Goal: Check status

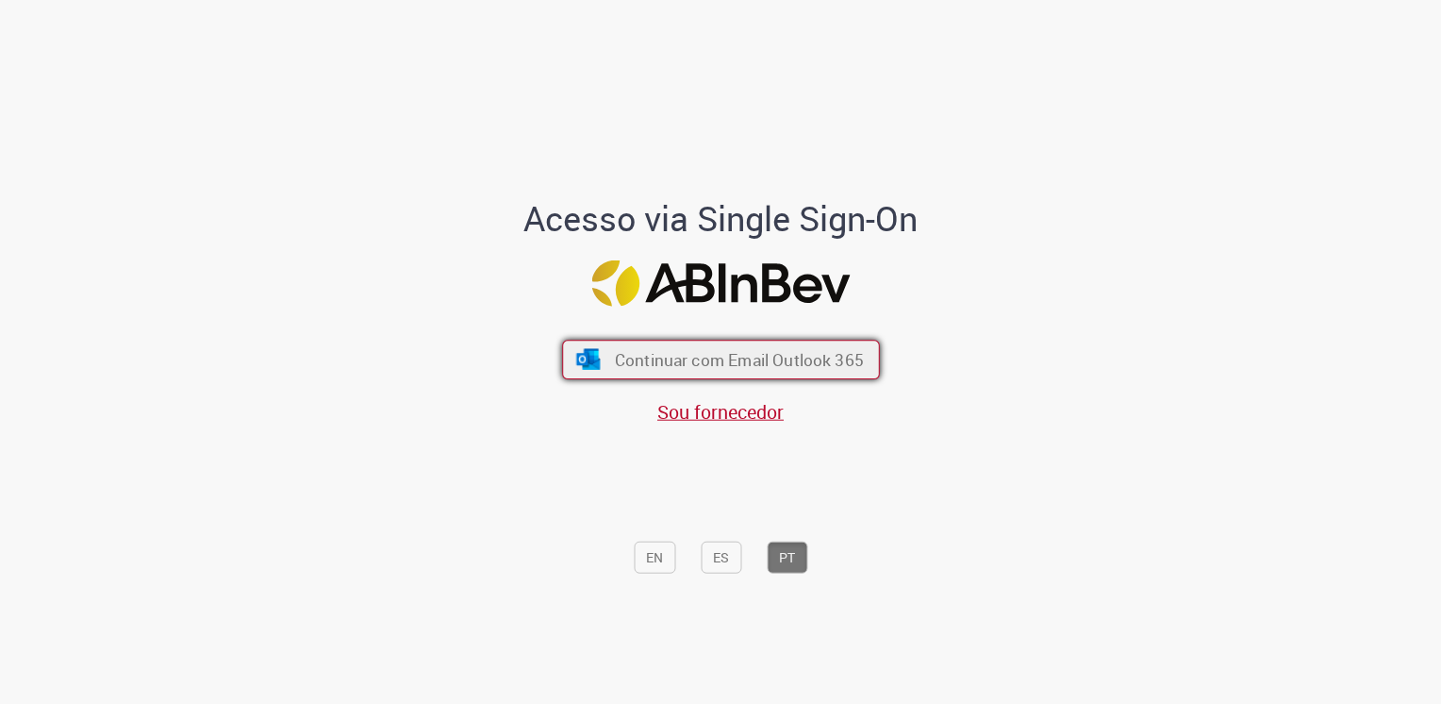
click at [614, 364] on span "Continuar com Email Outlook 365" at bounding box center [738, 359] width 249 height 22
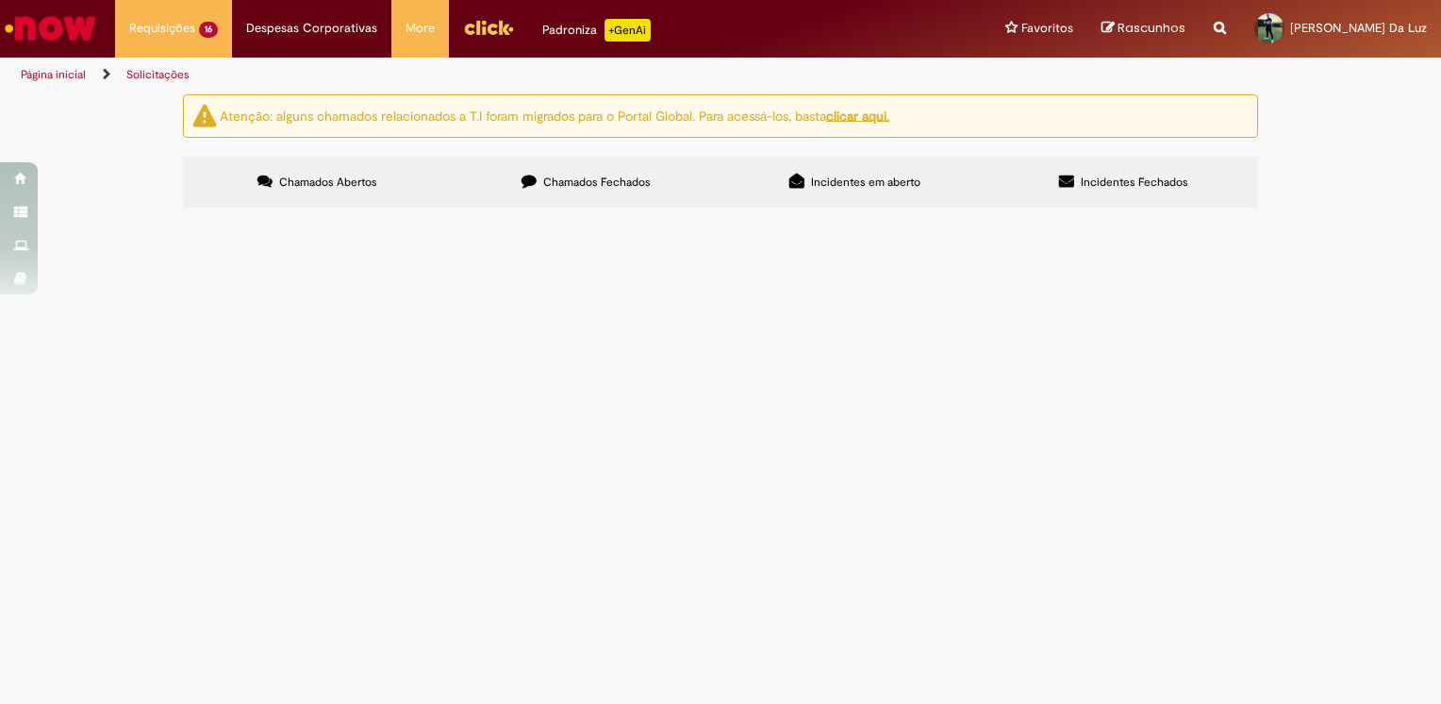
click at [0, 0] on span "Cadastro de Material" at bounding box center [0, 0] width 0 height 0
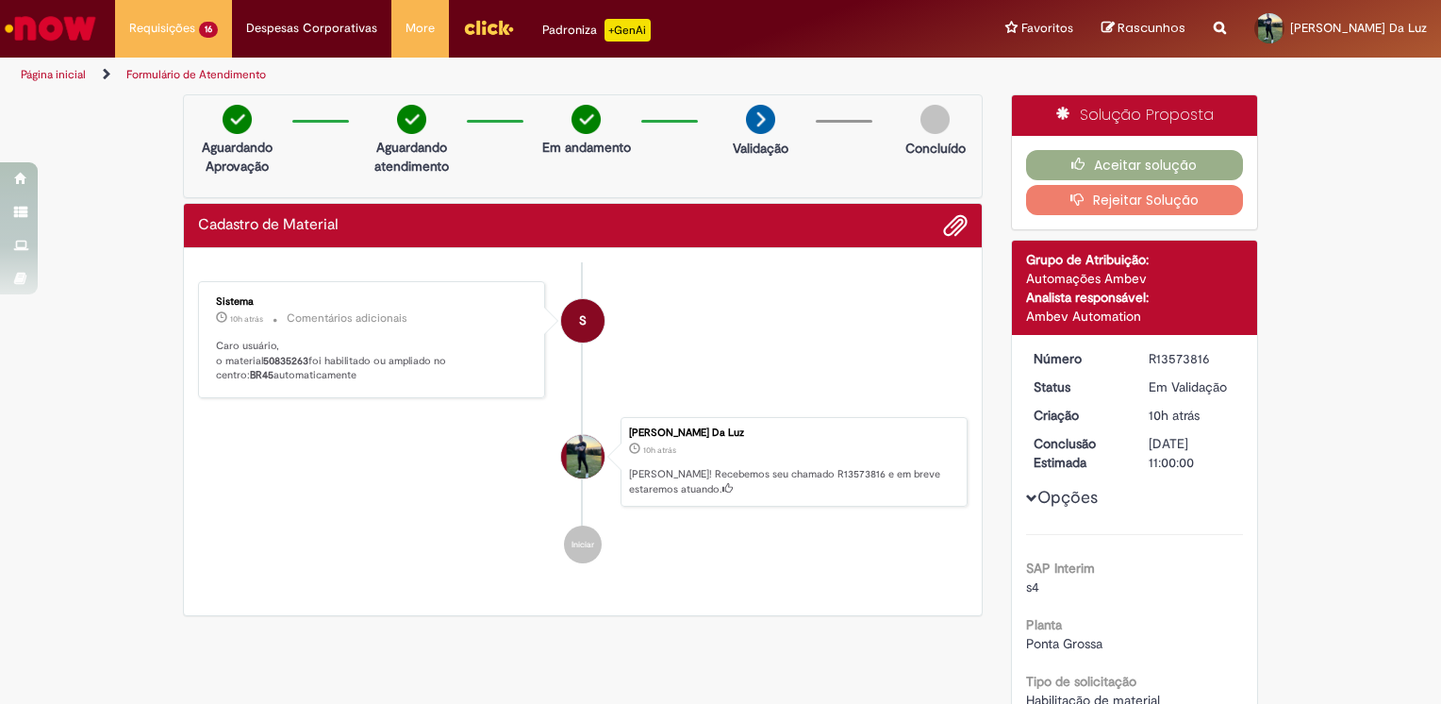
click at [287, 356] on b "50835263" at bounding box center [285, 361] width 45 height 14
click at [284, 356] on b "50835263" at bounding box center [285, 361] width 45 height 14
drag, startPoint x: 304, startPoint y: 358, endPoint x: 259, endPoint y: 358, distance: 44.3
click at [263, 358] on b "50835263" at bounding box center [285, 361] width 45 height 14
copy b "50835263"
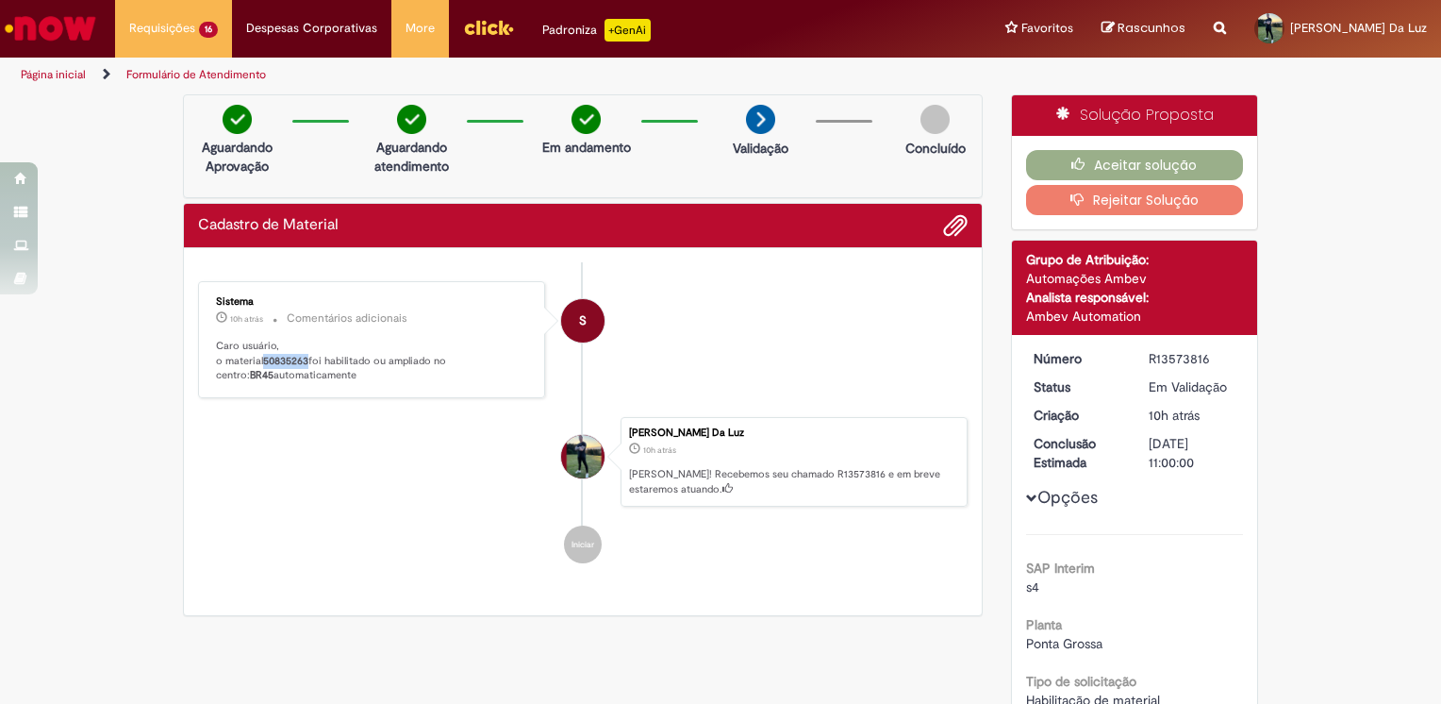
drag, startPoint x: 737, startPoint y: 340, endPoint x: 718, endPoint y: 340, distance: 18.9
click at [737, 338] on li "S Sistema 10h atrás 10 horas atrás Comentários adicionais Caro usuário, o mater…" at bounding box center [583, 339] width 770 height 117
click at [282, 354] on b "50835263" at bounding box center [285, 361] width 45 height 14
click at [284, 354] on b "50835263" at bounding box center [285, 361] width 45 height 14
drag, startPoint x: 487, startPoint y: 355, endPoint x: 500, endPoint y: 356, distance: 13.2
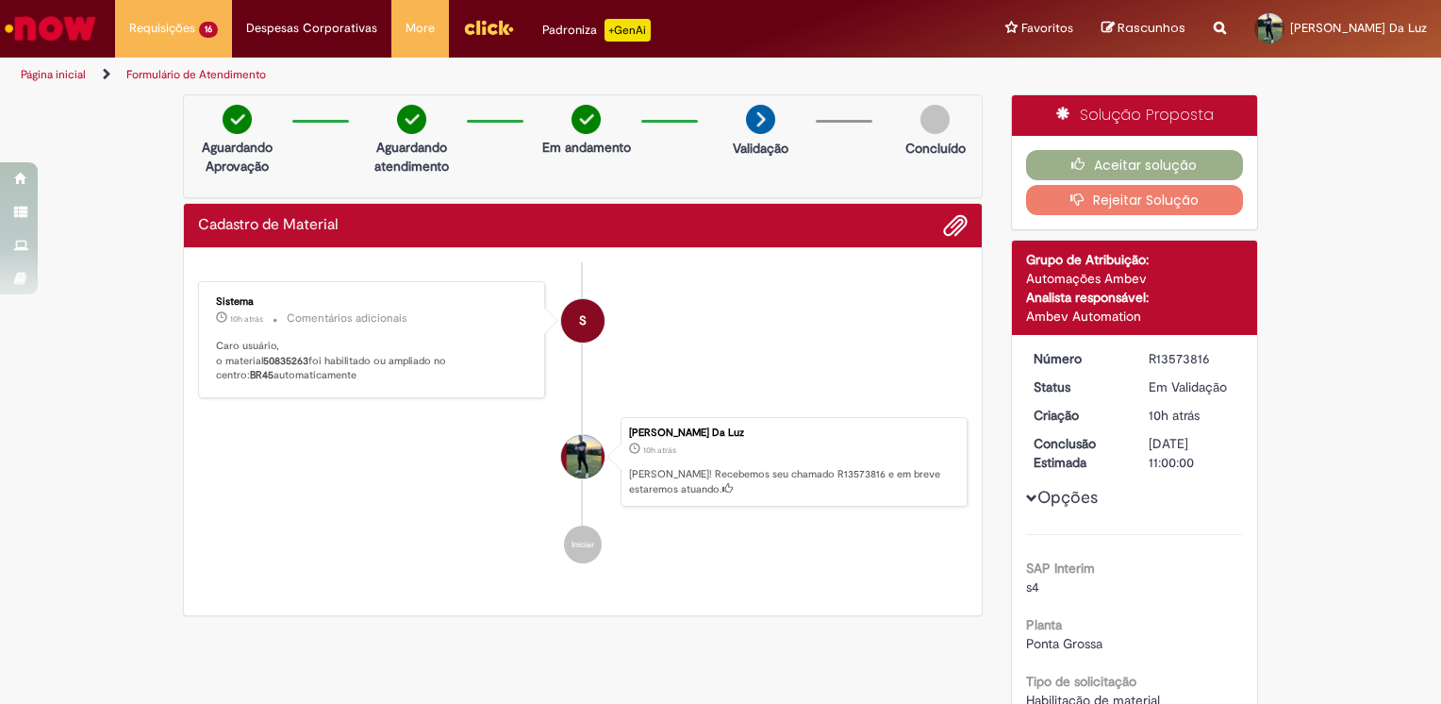
click at [274, 368] on b "BR45" at bounding box center [262, 375] width 24 height 14
drag, startPoint x: 500, startPoint y: 356, endPoint x: 720, endPoint y: 360, distance: 219.8
click at [720, 360] on li "S Sistema 10h atrás 10 horas atrás Comentários adicionais Caro usuário, o mater…" at bounding box center [583, 339] width 770 height 117
click at [536, 358] on div "Sistema 10h atrás 10 horas atrás Comentários adicionais Caro usuário, o materia…" at bounding box center [371, 339] width 347 height 117
drag, startPoint x: 536, startPoint y: 358, endPoint x: 340, endPoint y: 384, distance: 196.9
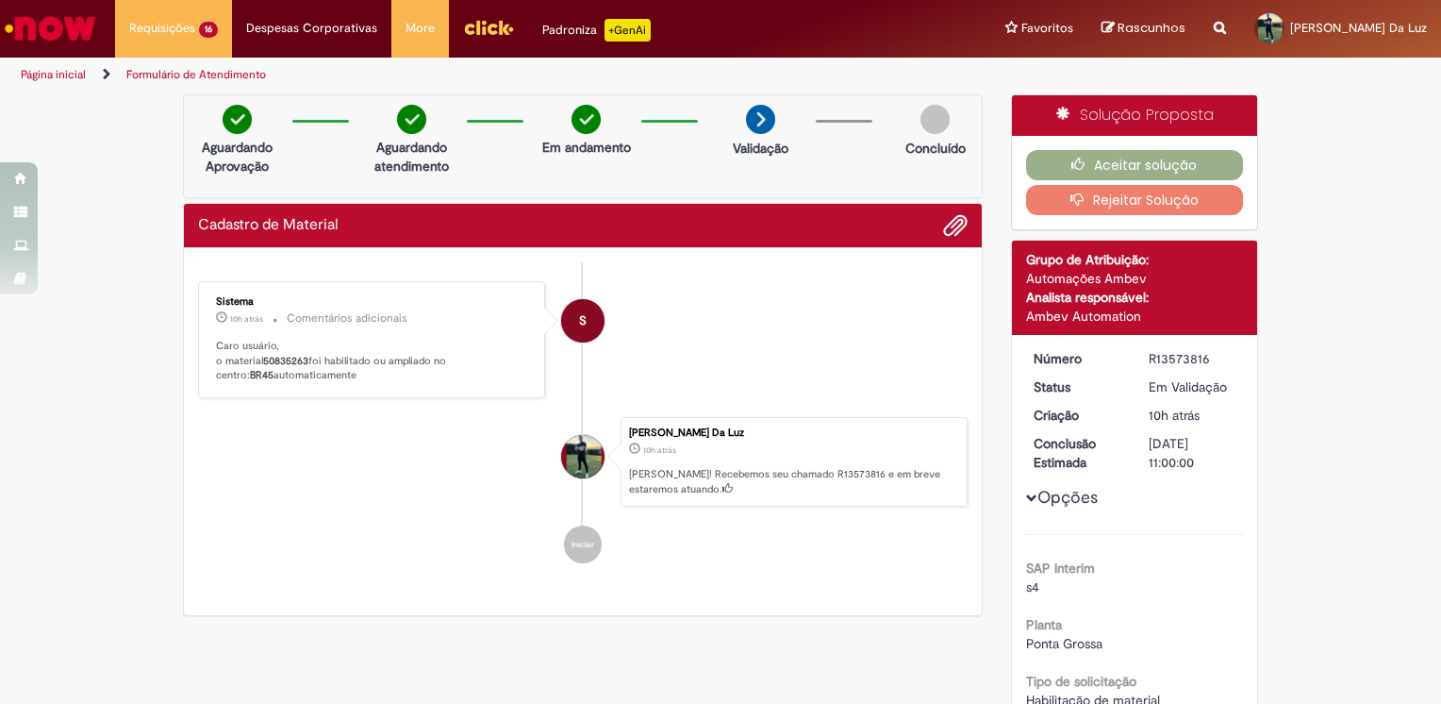
click at [342, 384] on div "Sistema 10h atrás 10 horas atrás Comentários adicionais Caro usuário, o materia…" at bounding box center [372, 340] width 336 height 106
